Goal: Task Accomplishment & Management: Use online tool/utility

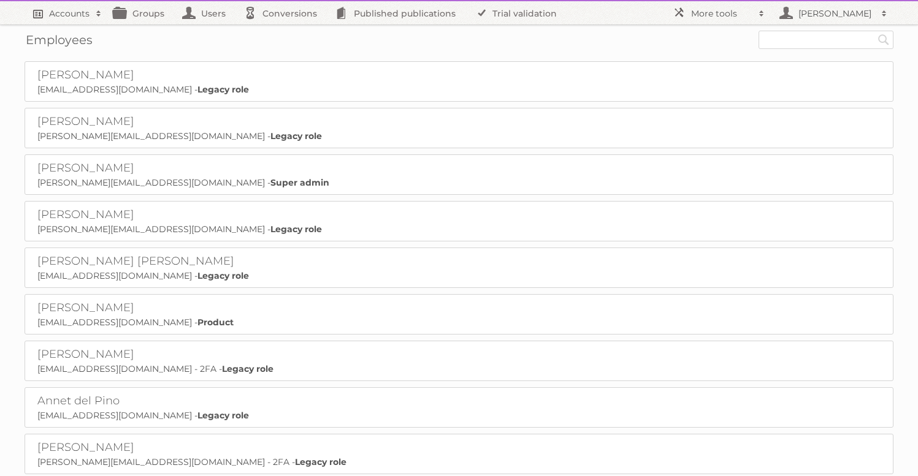
click at [77, 12] on h2 "Accounts" at bounding box center [69, 13] width 40 height 12
type input"] "gisele"
click at [283, 31] on input "Search" at bounding box center [292, 40] width 18 height 18
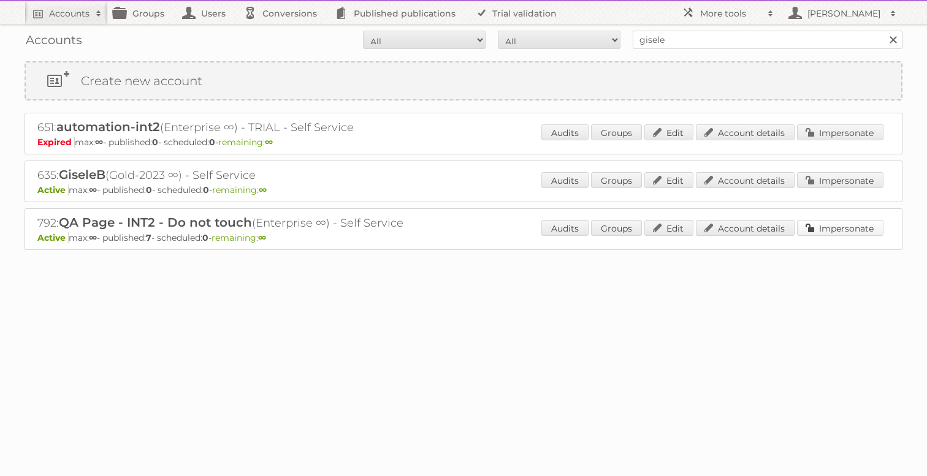
click at [862, 221] on link "Impersonate" at bounding box center [840, 228] width 86 height 16
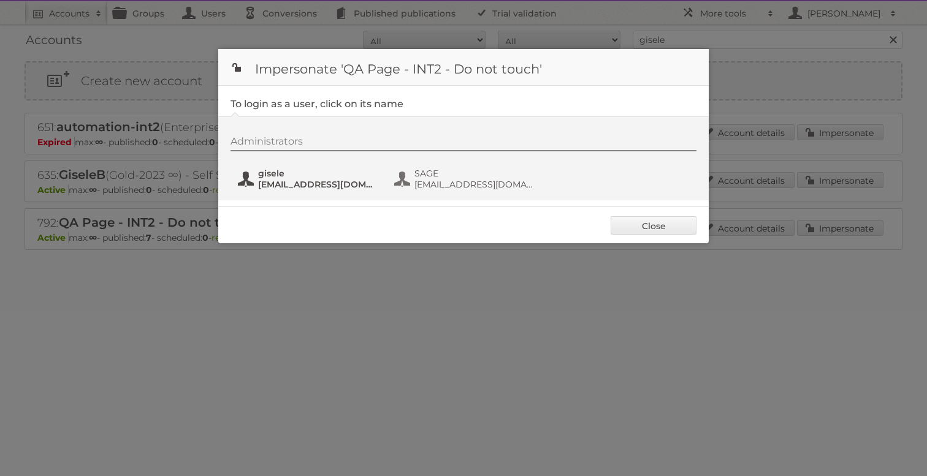
click at [329, 185] on span "[EMAIL_ADDRESS][DOMAIN_NAME]" at bounding box center [317, 184] width 119 height 11
